Goal: Information Seeking & Learning: Learn about a topic

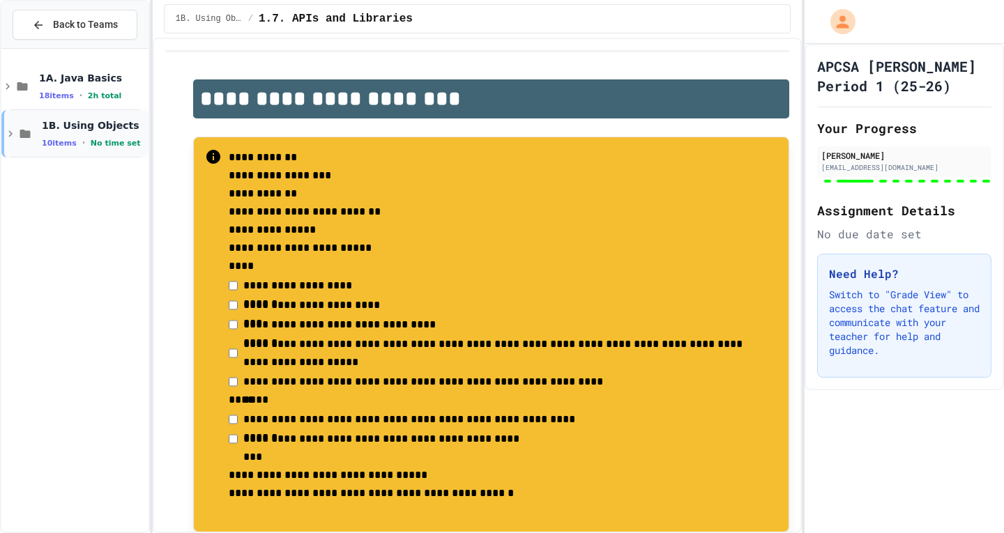
click at [117, 130] on span "1B. Using Objects" at bounding box center [94, 125] width 104 height 13
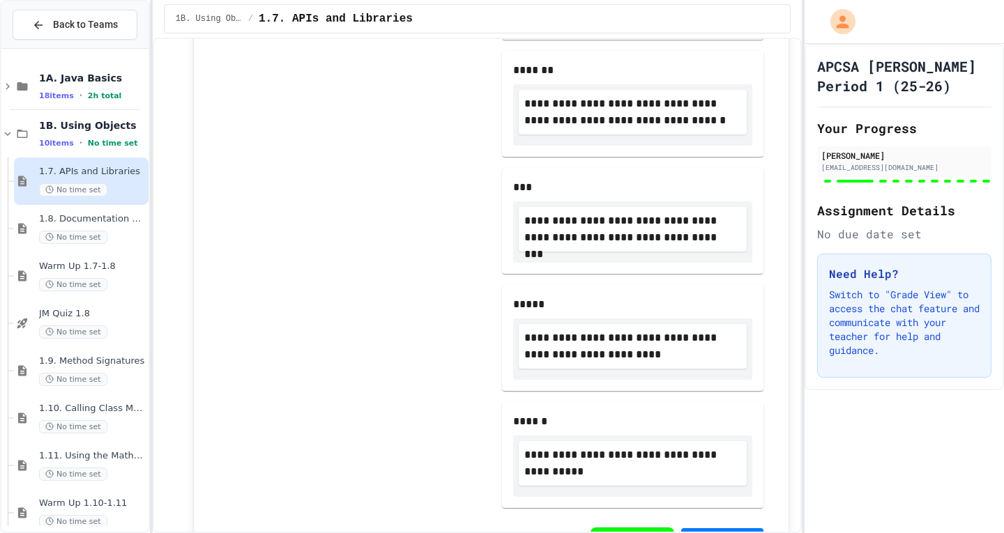
scroll to position [2243, 0]
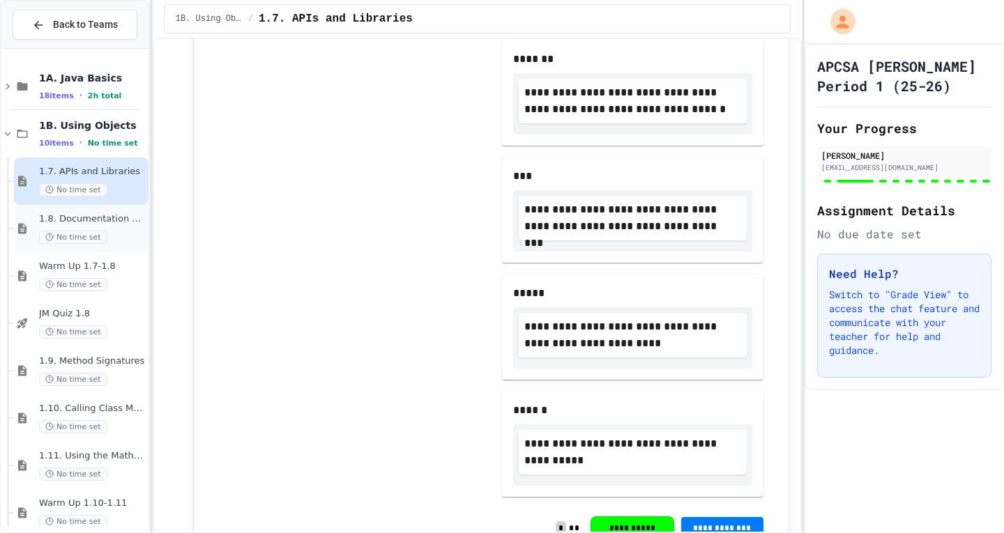
click at [105, 222] on span "1.8. Documentation with Comments and Preconditions" at bounding box center [92, 219] width 107 height 12
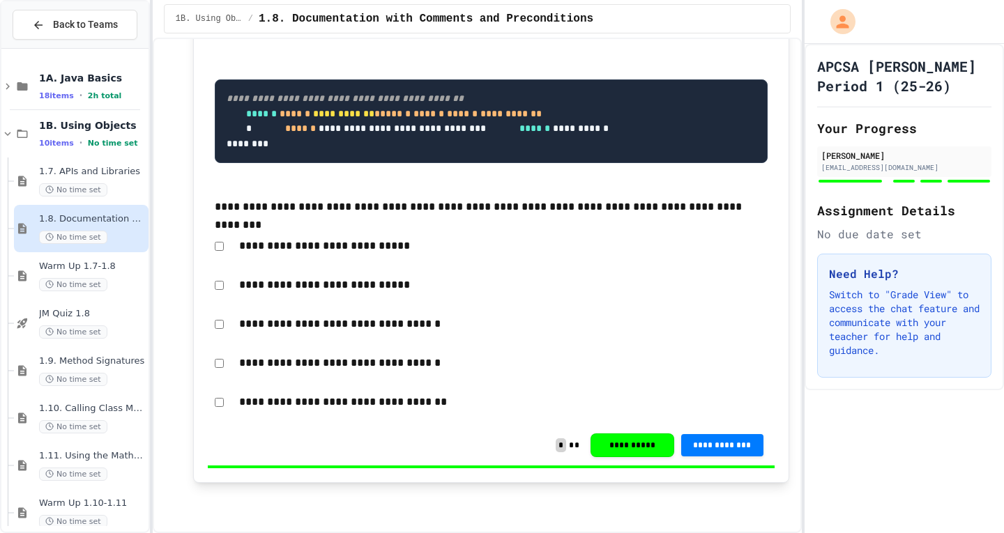
scroll to position [5039, 0]
click at [99, 352] on div "1.9. Method Signatures No time set" at bounding box center [81, 370] width 135 height 47
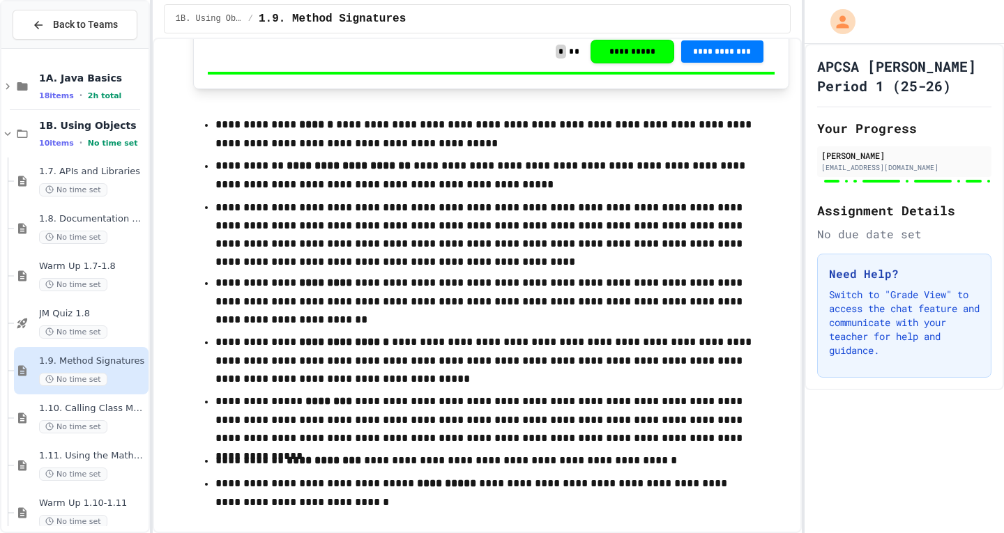
scroll to position [11040, 0]
click at [65, 404] on span "1.10. Calling Class Methods" at bounding box center [92, 409] width 107 height 12
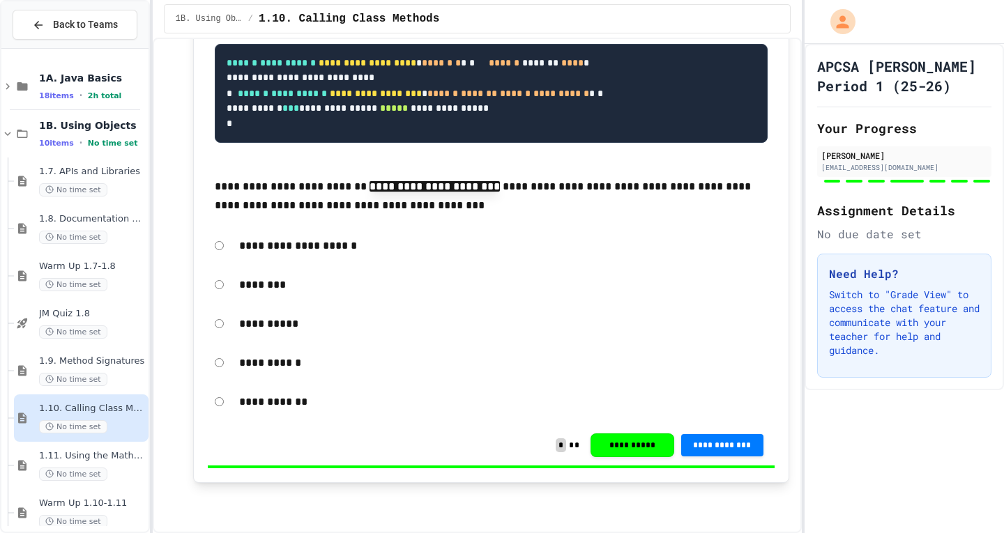
scroll to position [8926, 0]
click at [101, 458] on span "1.11. Using the Math Class" at bounding box center [92, 457] width 107 height 12
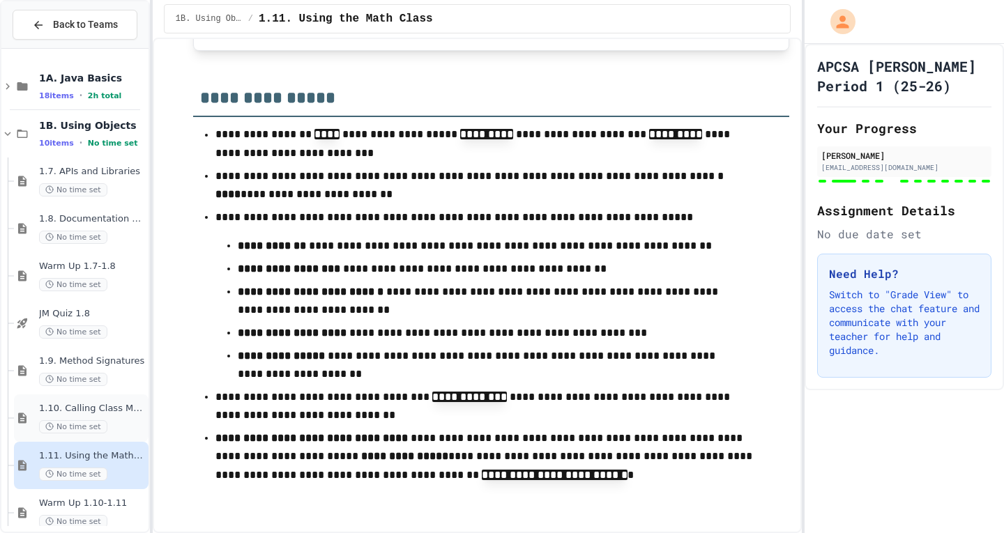
scroll to position [114, 0]
